Goal: Task Accomplishment & Management: Use online tool/utility

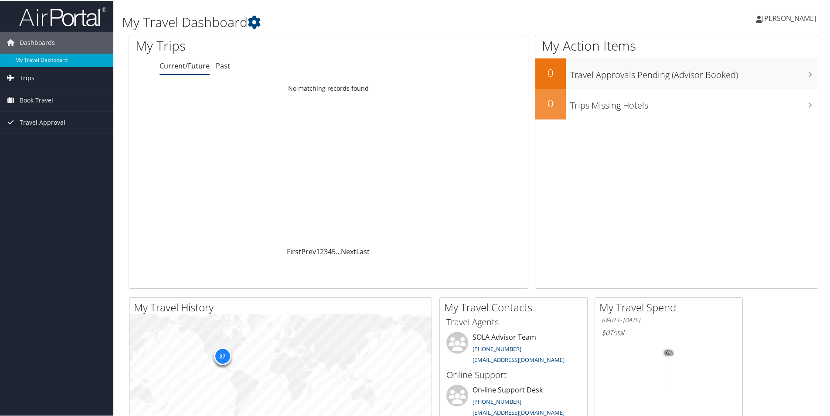
click at [32, 78] on span "Trips" at bounding box center [27, 77] width 15 height 22
click at [38, 138] on span "Book Travel" at bounding box center [37, 139] width 34 height 22
click at [21, 137] on span "Book Travel" at bounding box center [37, 139] width 34 height 22
click at [48, 91] on link "Current/Future Trips" at bounding box center [56, 94] width 113 height 13
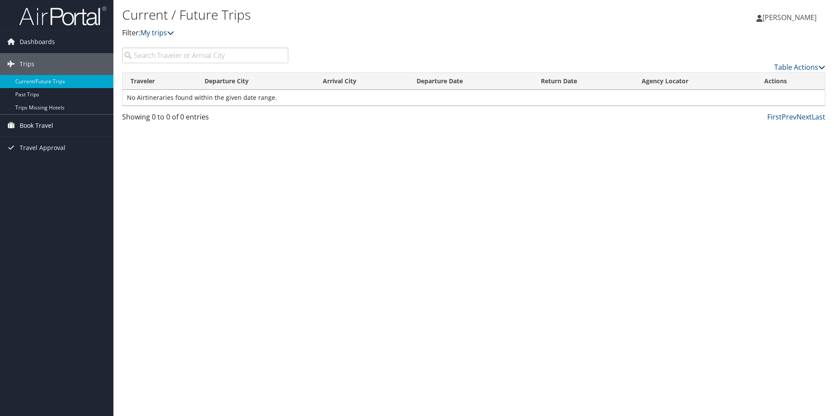
click at [34, 126] on span "Book Travel" at bounding box center [37, 126] width 34 height 22
click at [34, 153] on link "Book/Manage Online Trips" at bounding box center [56, 156] width 113 height 13
